Goal: Navigation & Orientation: Find specific page/section

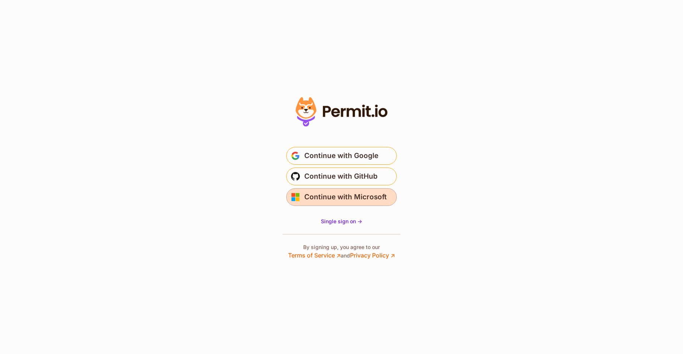
click at [340, 201] on span "Continue with Microsoft" at bounding box center [345, 197] width 83 height 12
click at [336, 222] on span "Single sign on ->" at bounding box center [341, 221] width 41 height 6
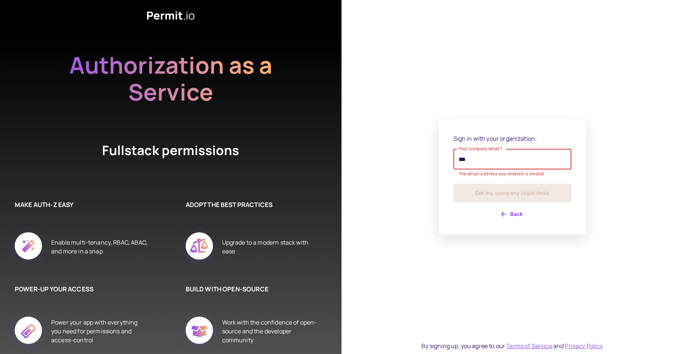
type input "**********"
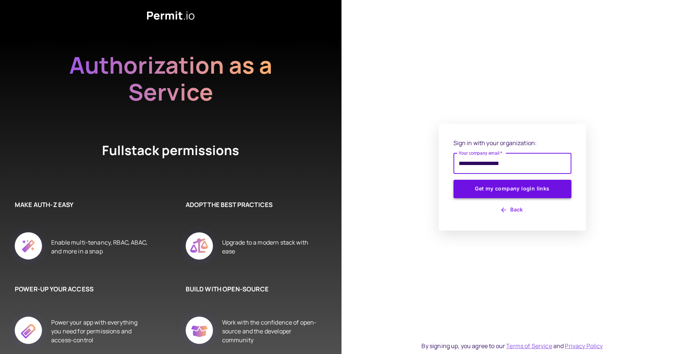
click at [535, 190] on button "Get my company login links" at bounding box center [513, 189] width 118 height 18
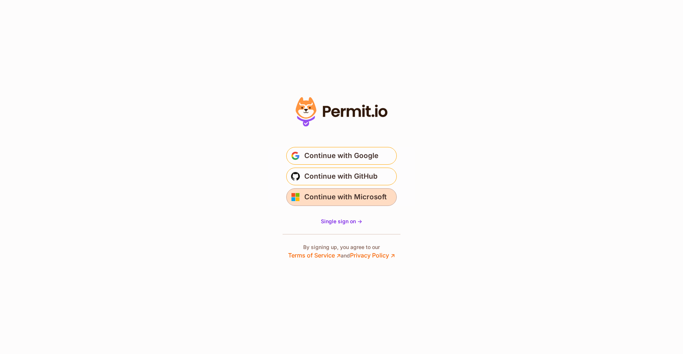
click at [345, 200] on span "Continue with Microsoft" at bounding box center [345, 197] width 83 height 12
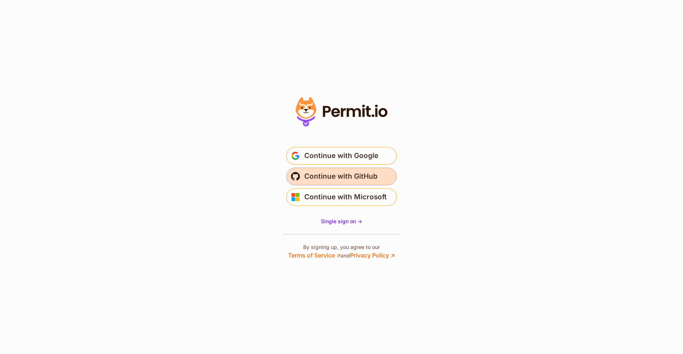
click at [346, 174] on span "Continue with GitHub" at bounding box center [340, 177] width 73 height 12
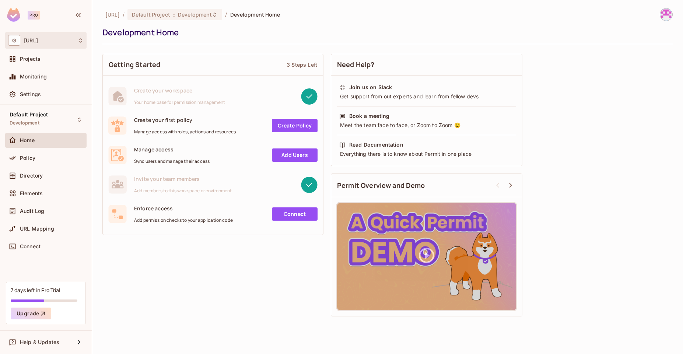
click at [35, 36] on div "G genworx.ai" at bounding box center [46, 40] width 76 height 11
click at [422, 26] on div at bounding box center [341, 177] width 683 height 354
click at [667, 14] on img at bounding box center [666, 14] width 12 height 12
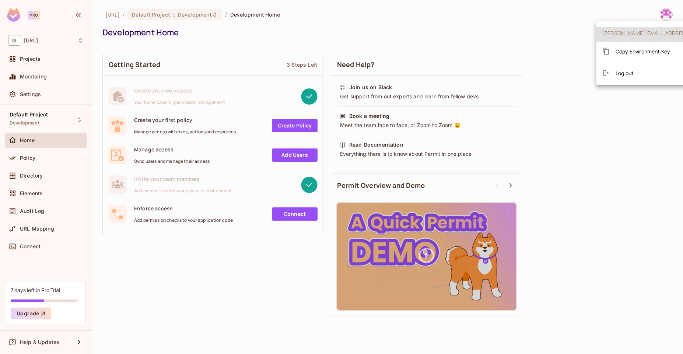
click at [548, 25] on div at bounding box center [341, 177] width 683 height 354
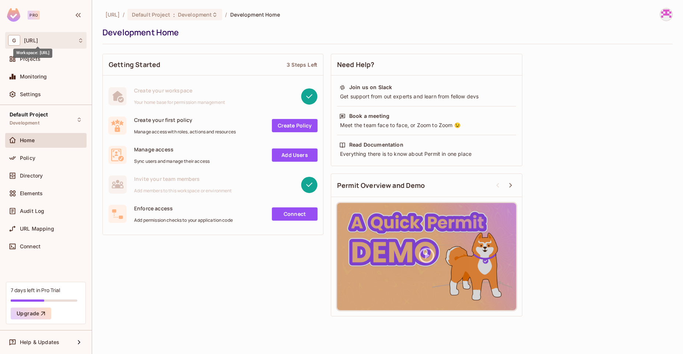
click at [38, 42] on span "genworx.ai" at bounding box center [31, 41] width 14 height 6
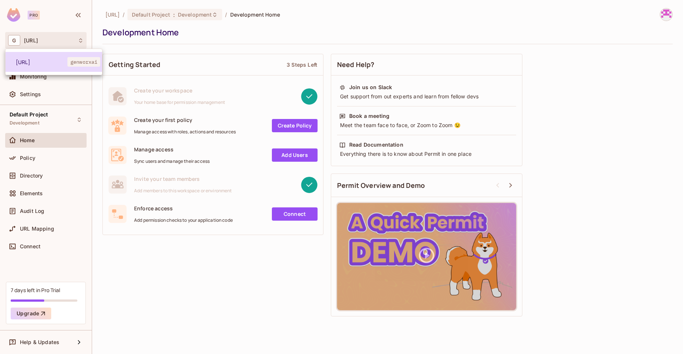
click at [39, 64] on span "genworx.ai" at bounding box center [42, 62] width 52 height 7
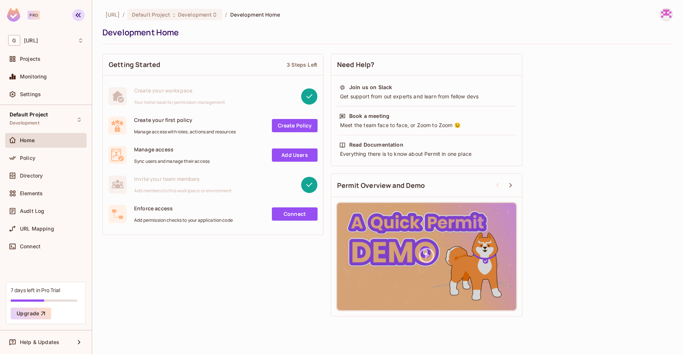
click at [76, 15] on icon "button" at bounding box center [78, 15] width 5 height 4
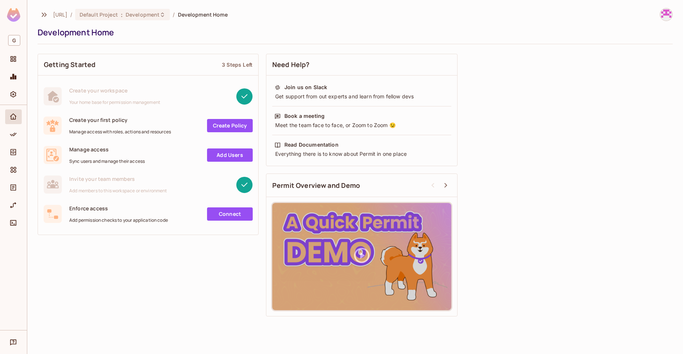
click at [16, 17] on img at bounding box center [13, 15] width 13 height 14
click at [44, 15] on icon "button" at bounding box center [44, 14] width 9 height 9
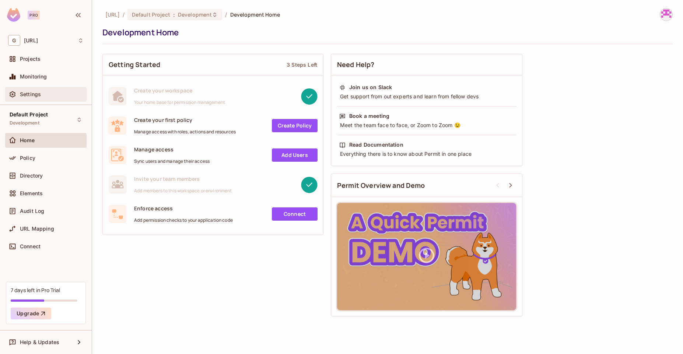
click at [41, 90] on div "Settings" at bounding box center [46, 94] width 76 height 9
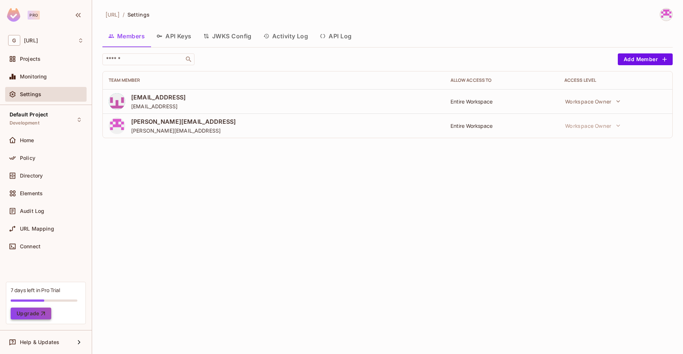
click at [41, 312] on icon "button" at bounding box center [42, 313] width 7 height 7
click at [294, 37] on button "Activity Log" at bounding box center [286, 36] width 57 height 18
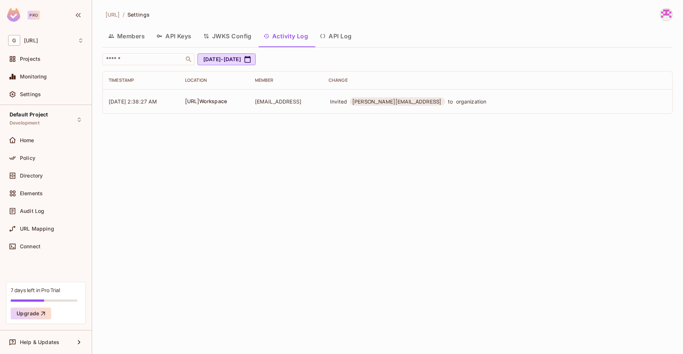
click at [172, 33] on button "API Keys" at bounding box center [174, 36] width 47 height 18
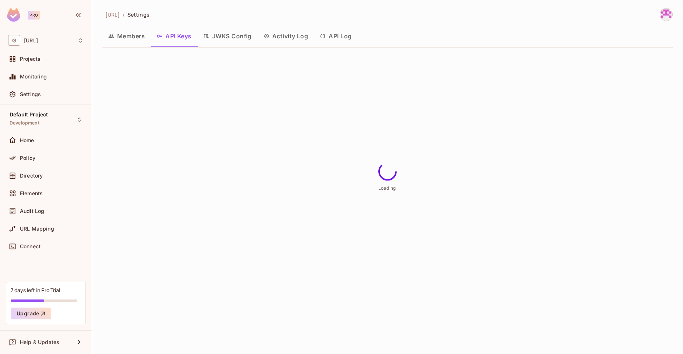
click at [138, 36] on button "Members" at bounding box center [126, 36] width 48 height 18
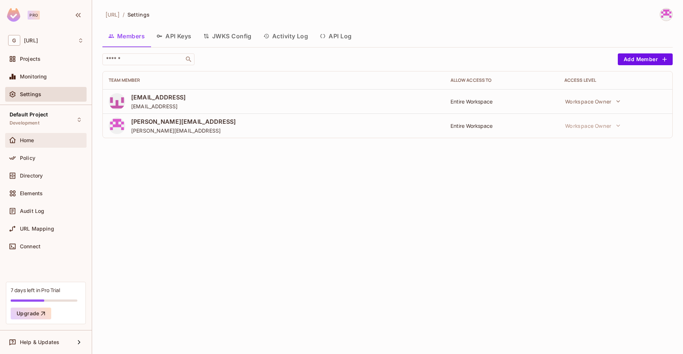
click at [28, 137] on span "Home" at bounding box center [27, 140] width 14 height 6
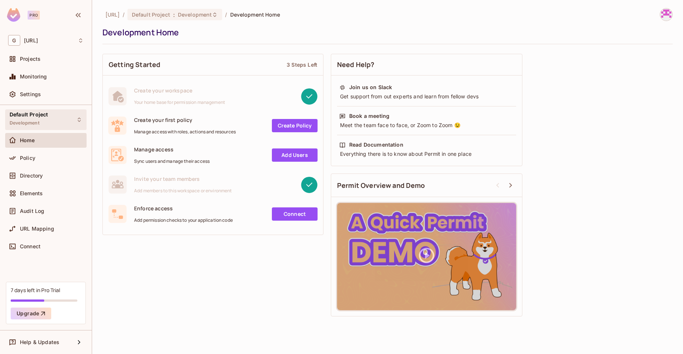
click at [67, 118] on div "Default Project Development" at bounding box center [45, 119] width 81 height 20
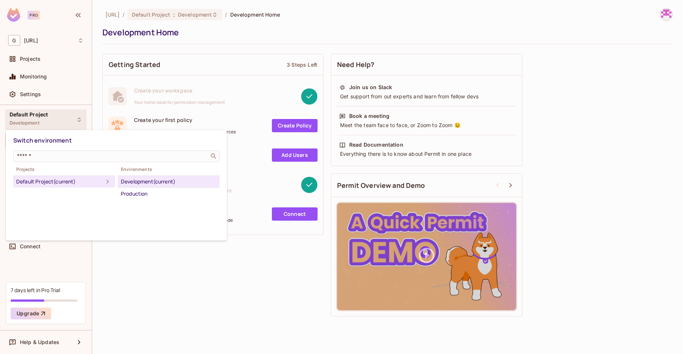
click at [164, 185] on div "Development (current)" at bounding box center [169, 181] width 96 height 9
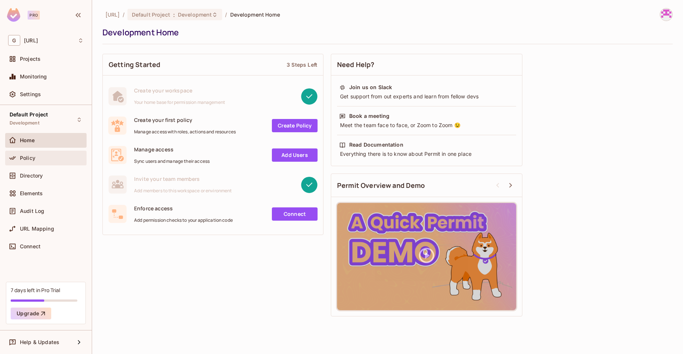
click at [25, 160] on span "Policy" at bounding box center [27, 158] width 15 height 6
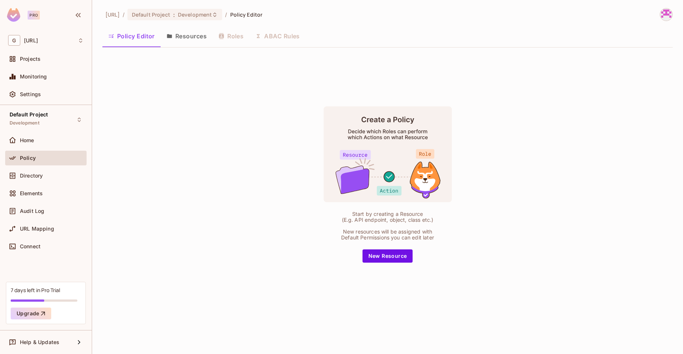
click at [199, 40] on button "Resources" at bounding box center [187, 36] width 52 height 18
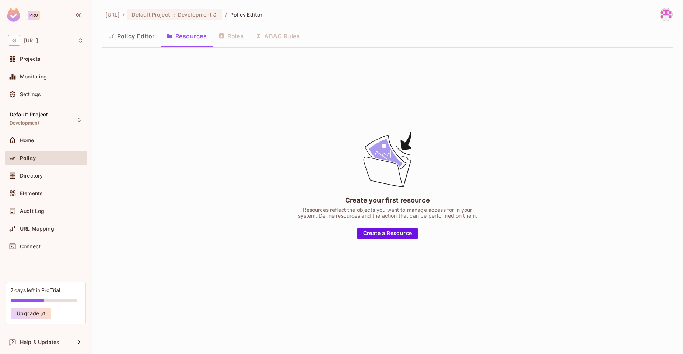
click at [122, 36] on button "Policy Editor" at bounding box center [131, 36] width 58 height 18
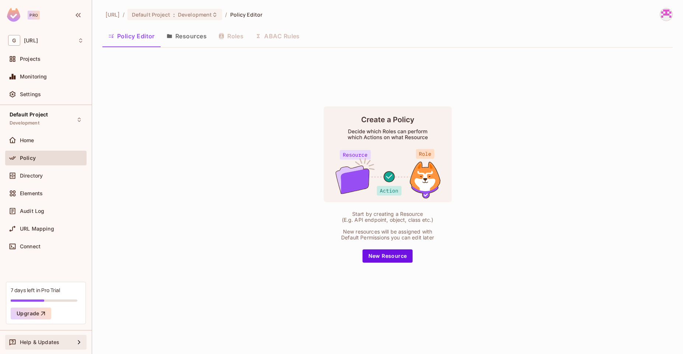
click at [59, 340] on div "Help & Updates" at bounding box center [47, 342] width 55 height 6
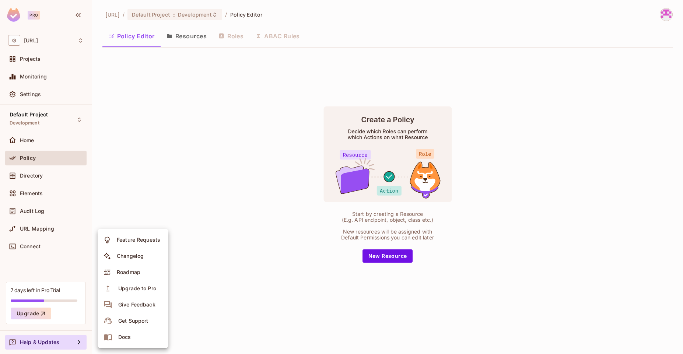
click at [137, 340] on li "Docs" at bounding box center [133, 337] width 71 height 16
